Goal: Information Seeking & Learning: Understand process/instructions

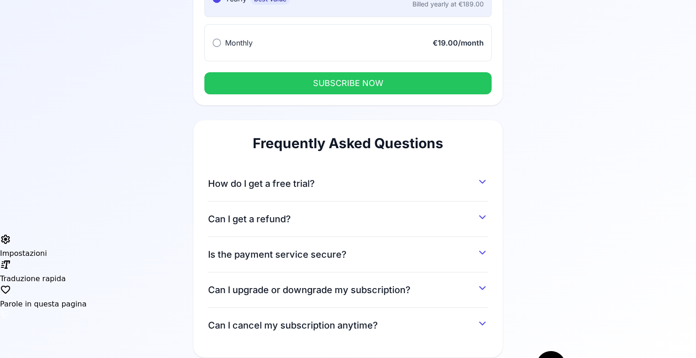
scroll to position [139, 0]
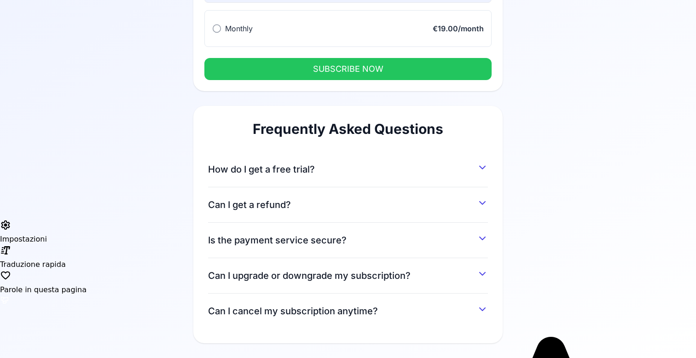
click at [361, 173] on button "How do I get a free trial?" at bounding box center [348, 167] width 280 height 17
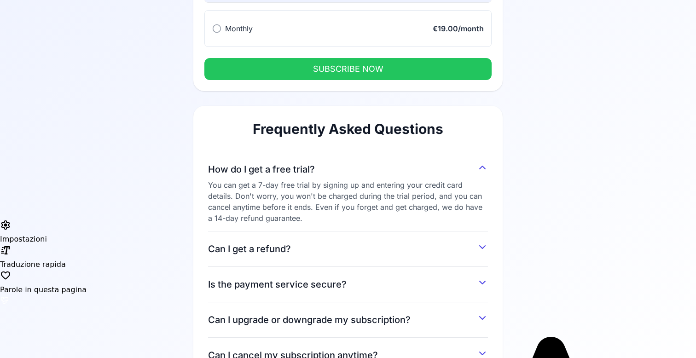
click at [361, 173] on button "How do I get a free trial?" at bounding box center [348, 167] width 280 height 17
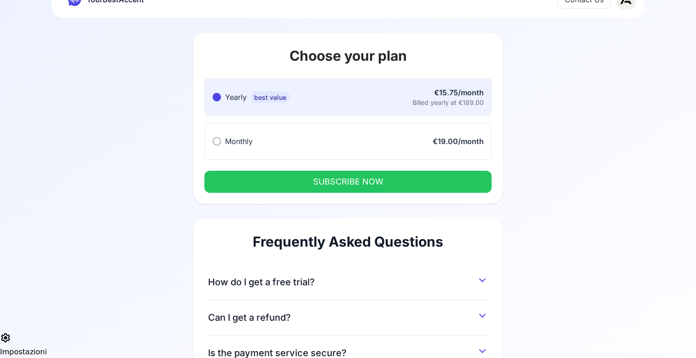
scroll to position [0, 0]
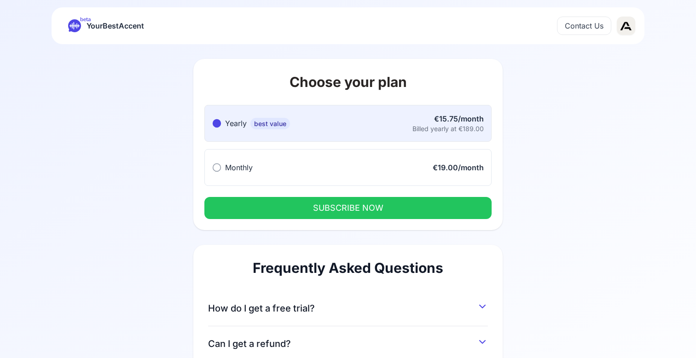
click at [104, 23] on span "YourBestAccent" at bounding box center [116, 25] width 58 height 13
